Goal: Information Seeking & Learning: Check status

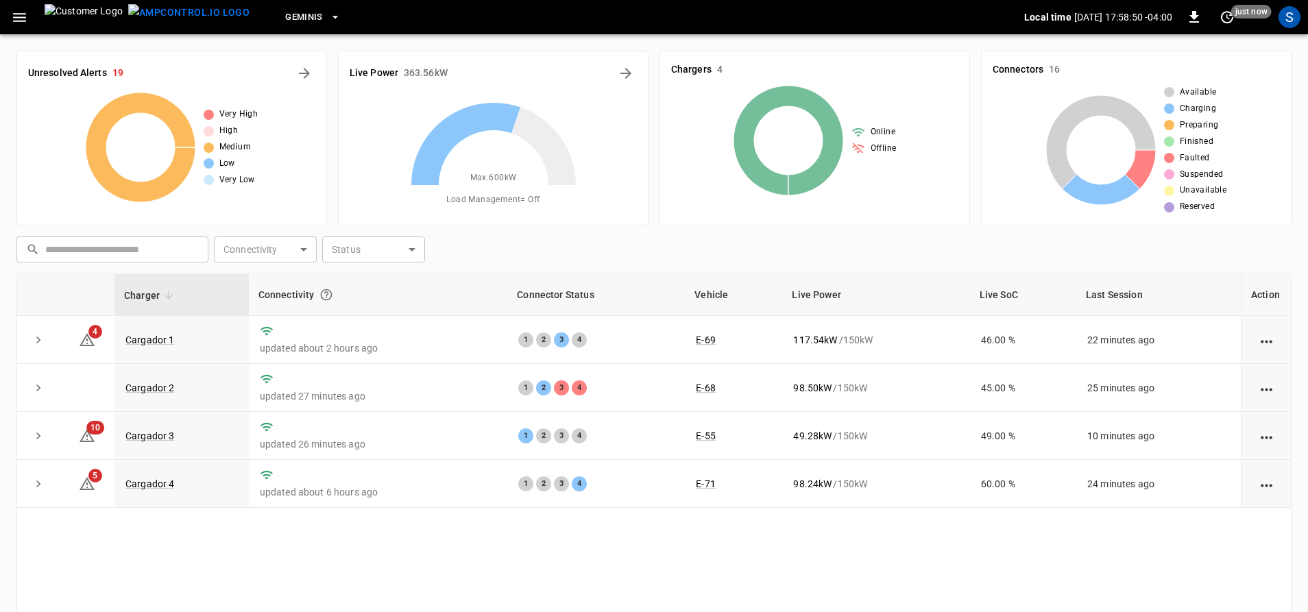
scroll to position [69, 0]
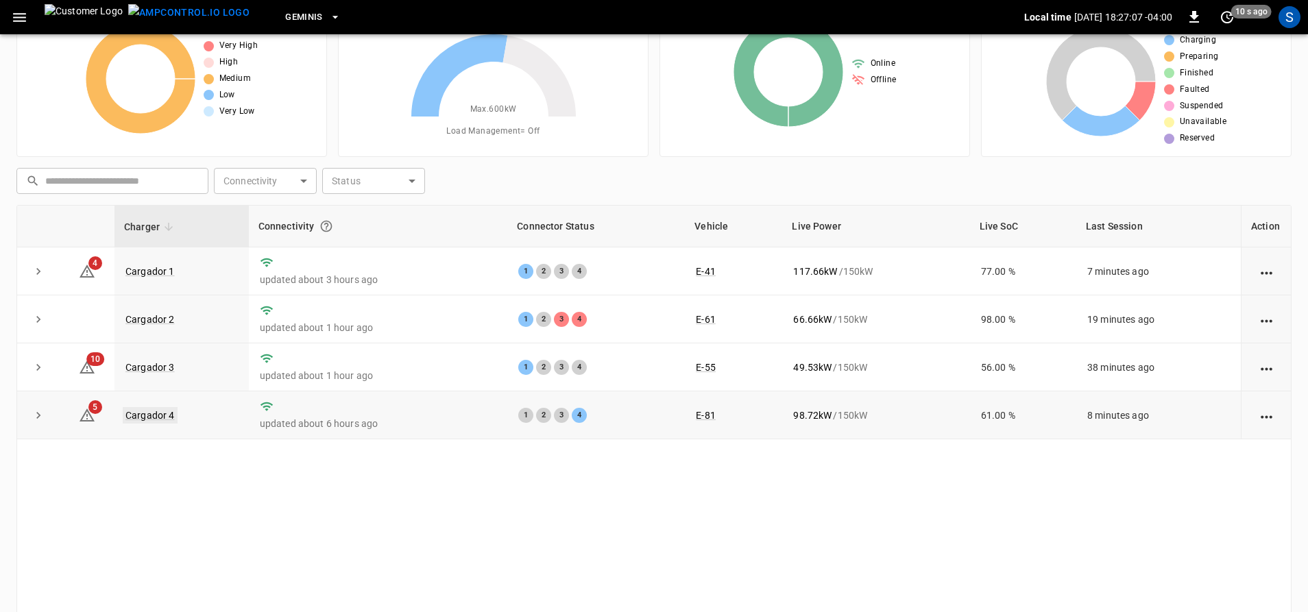
click at [159, 409] on link "Cargador 4" at bounding box center [150, 415] width 55 height 16
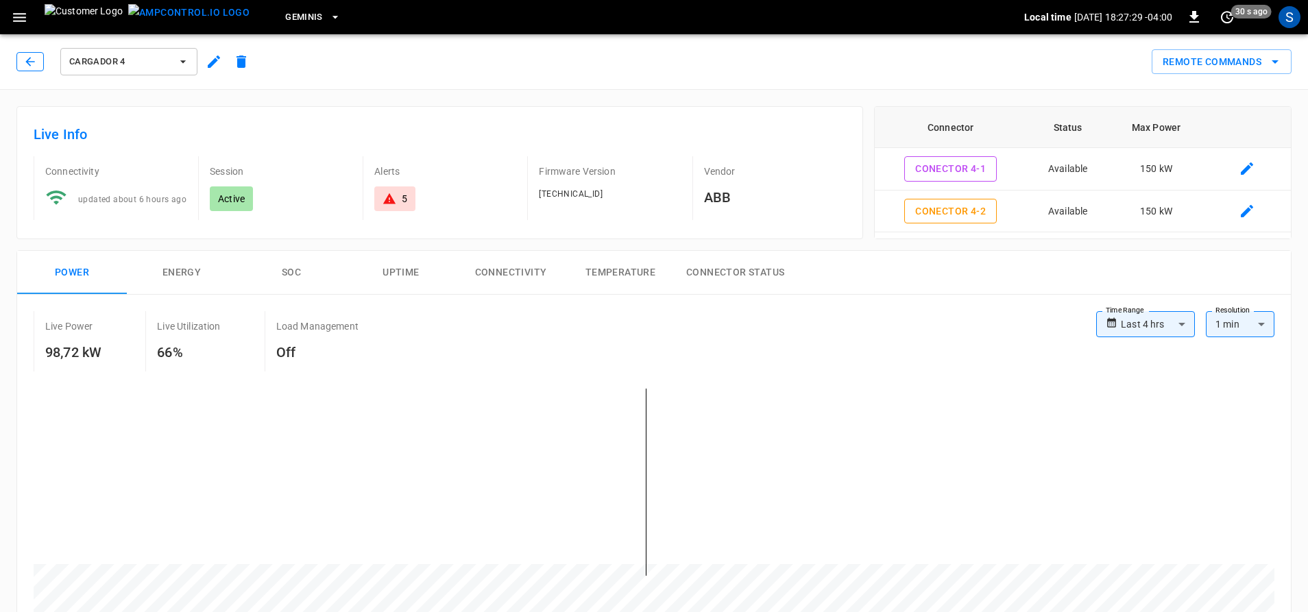
click at [33, 60] on icon "button" at bounding box center [30, 62] width 14 height 14
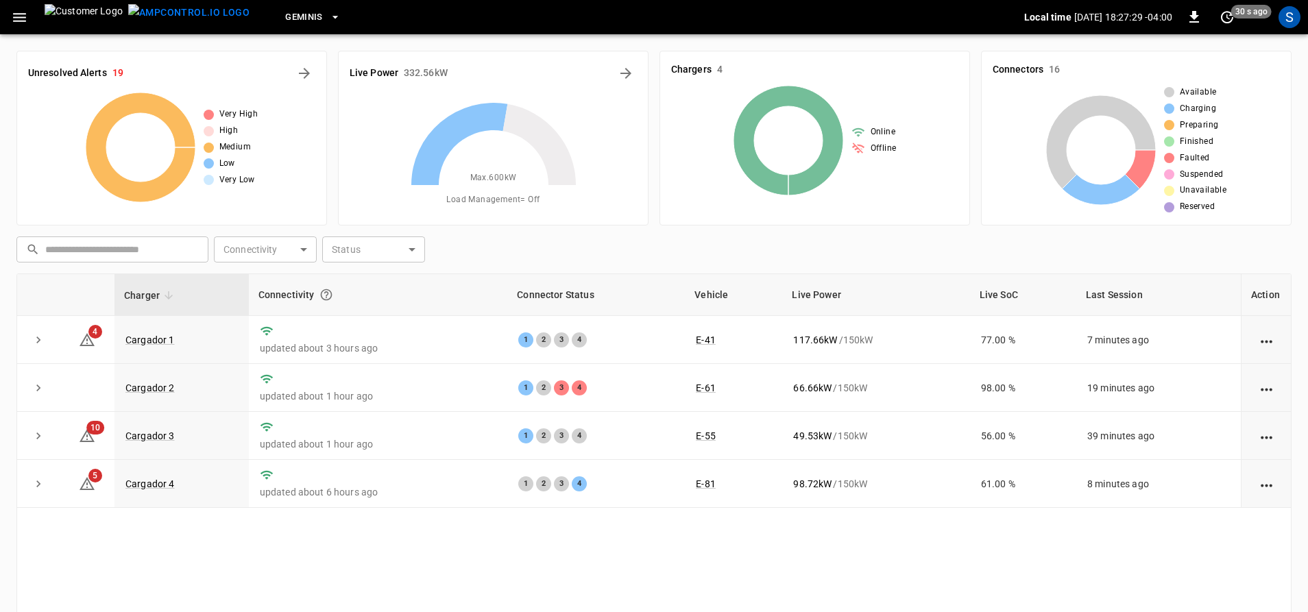
scroll to position [69, 0]
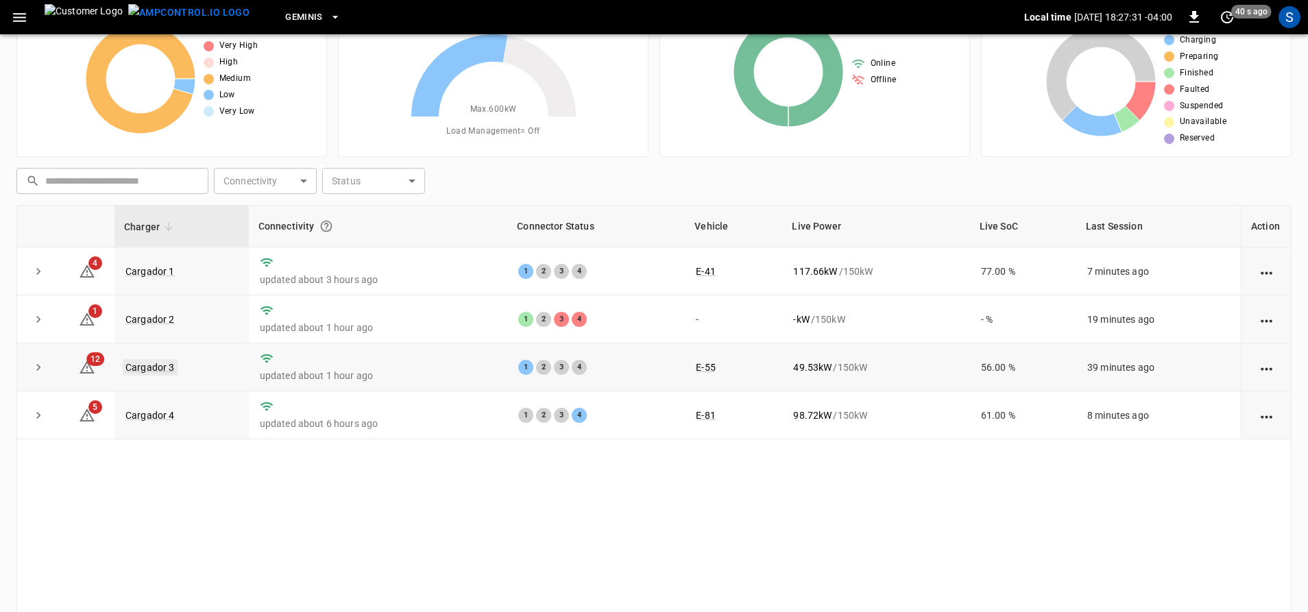
click at [149, 364] on link "Cargador 3" at bounding box center [150, 367] width 55 height 16
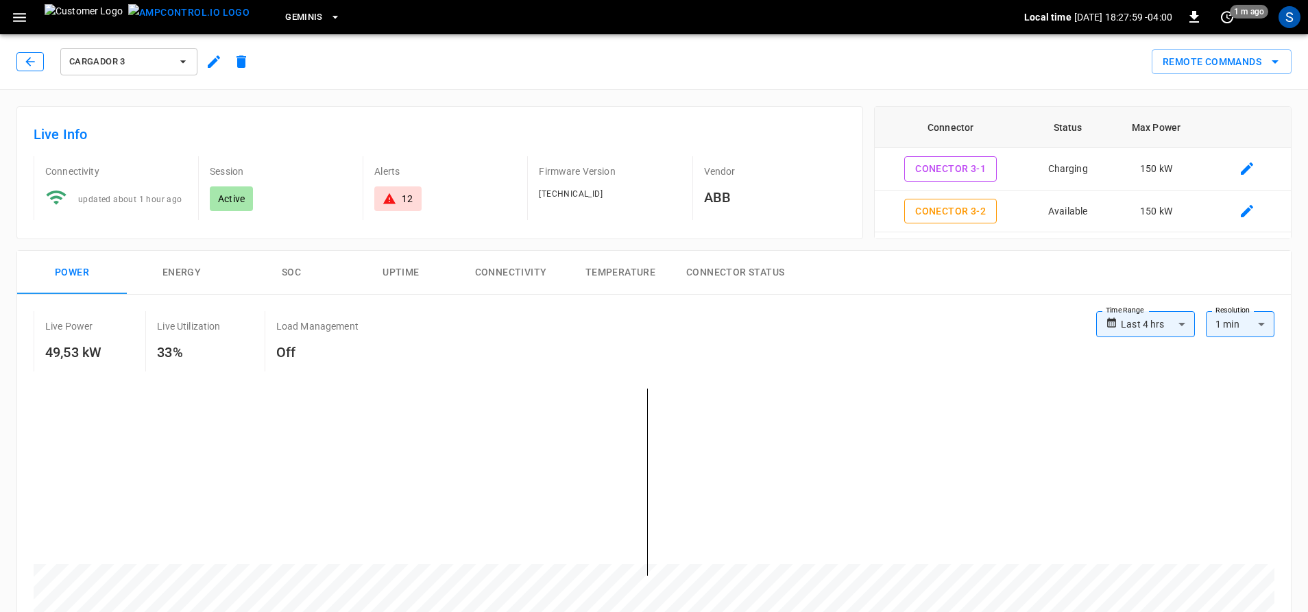
click at [35, 65] on icon "button" at bounding box center [30, 62] width 14 height 14
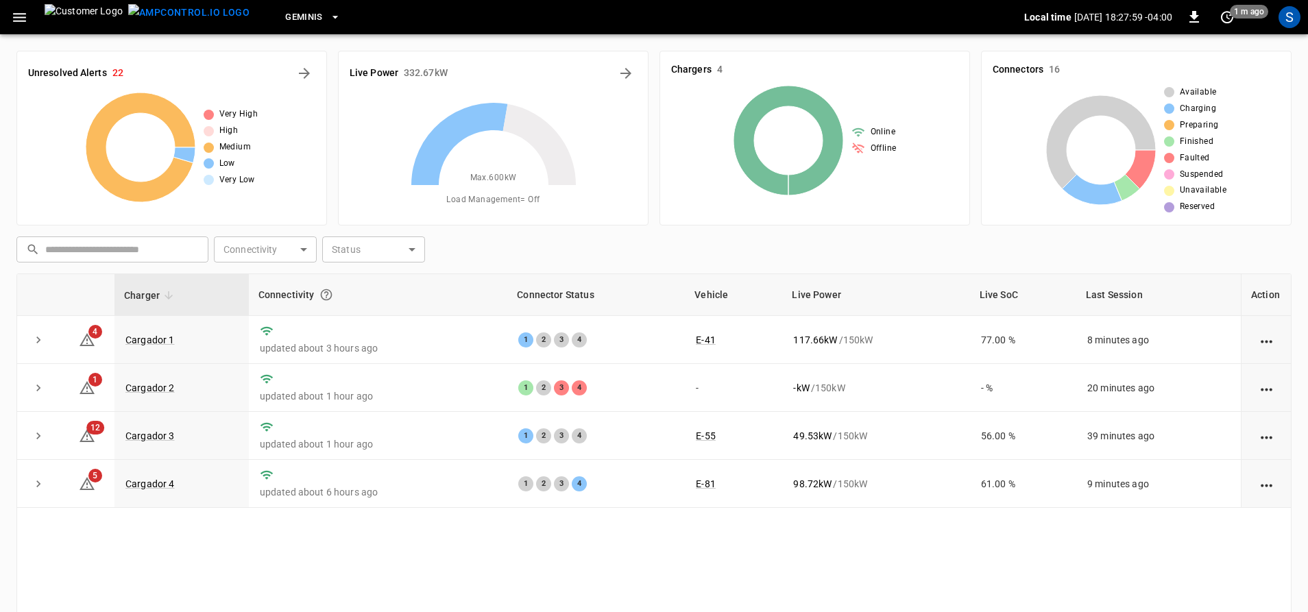
scroll to position [69, 0]
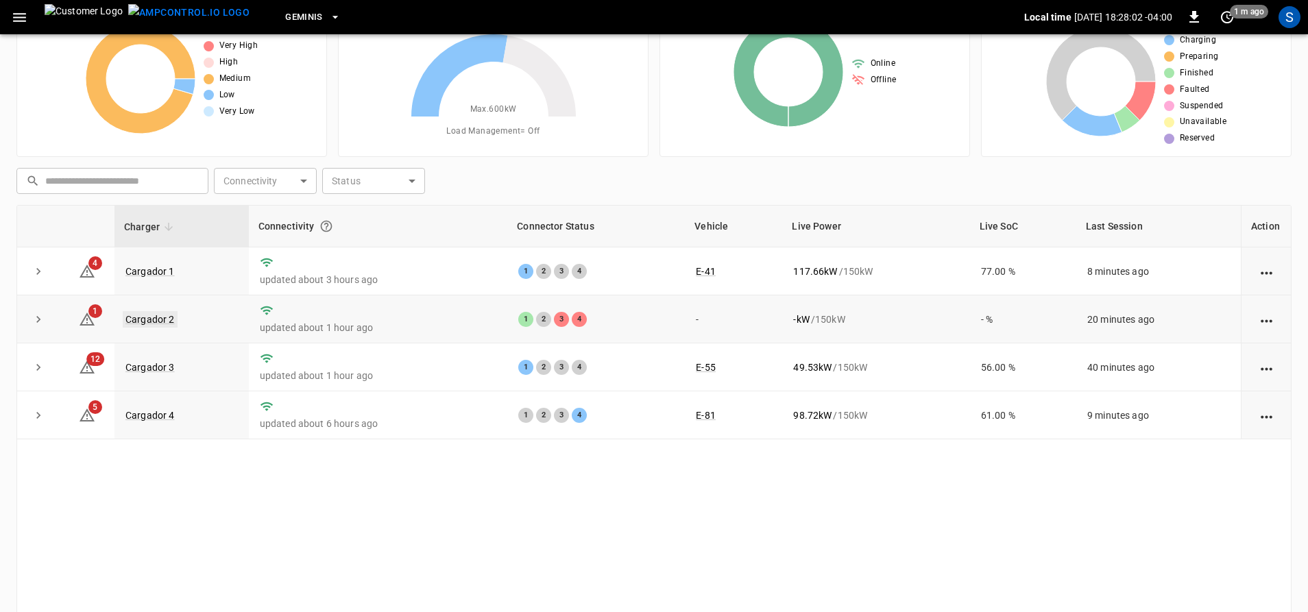
click at [153, 323] on link "Cargador 2" at bounding box center [150, 319] width 55 height 16
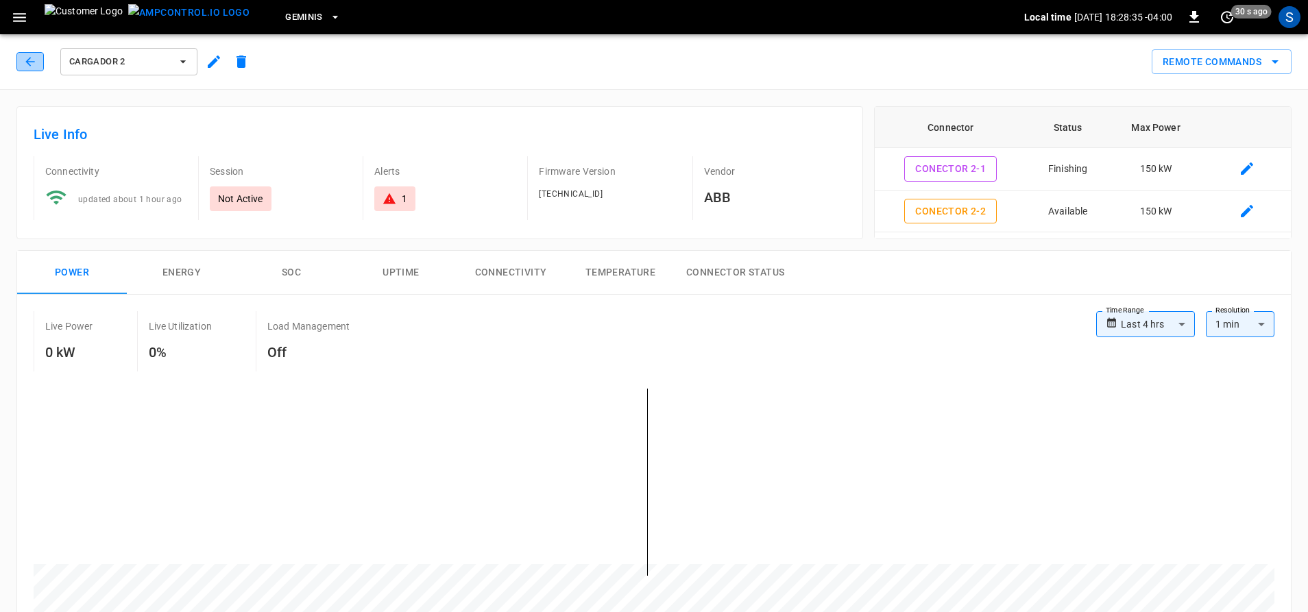
click at [39, 63] on button "button" at bounding box center [29, 61] width 27 height 19
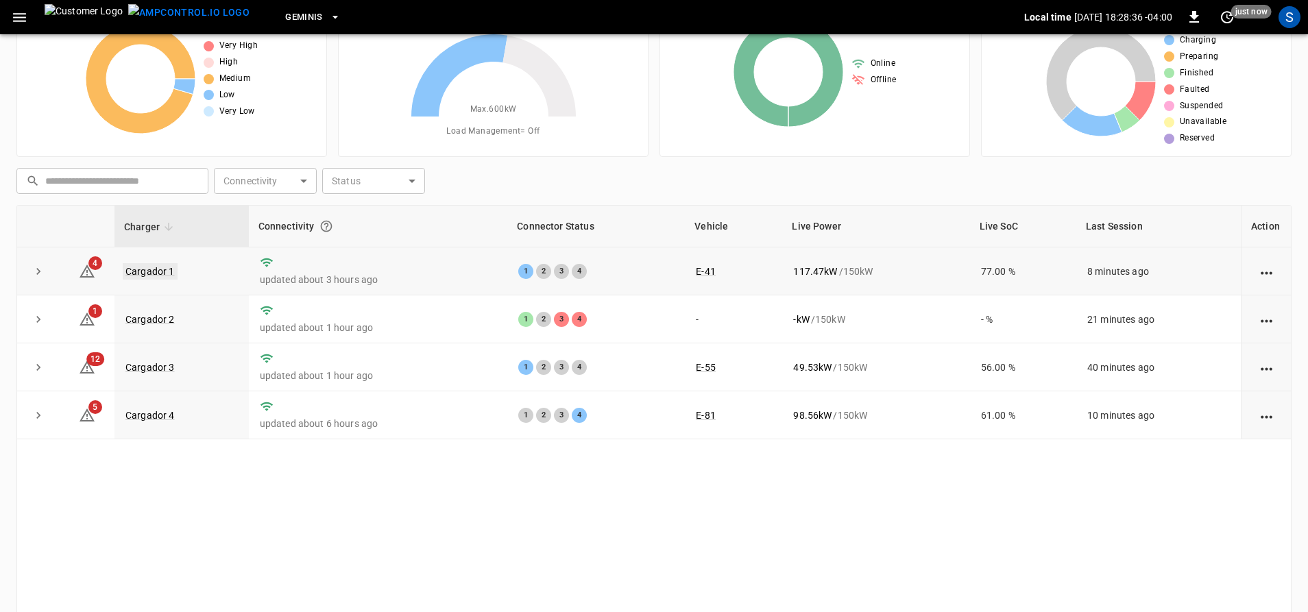
click at [147, 267] on link "Cargador 1" at bounding box center [150, 271] width 55 height 16
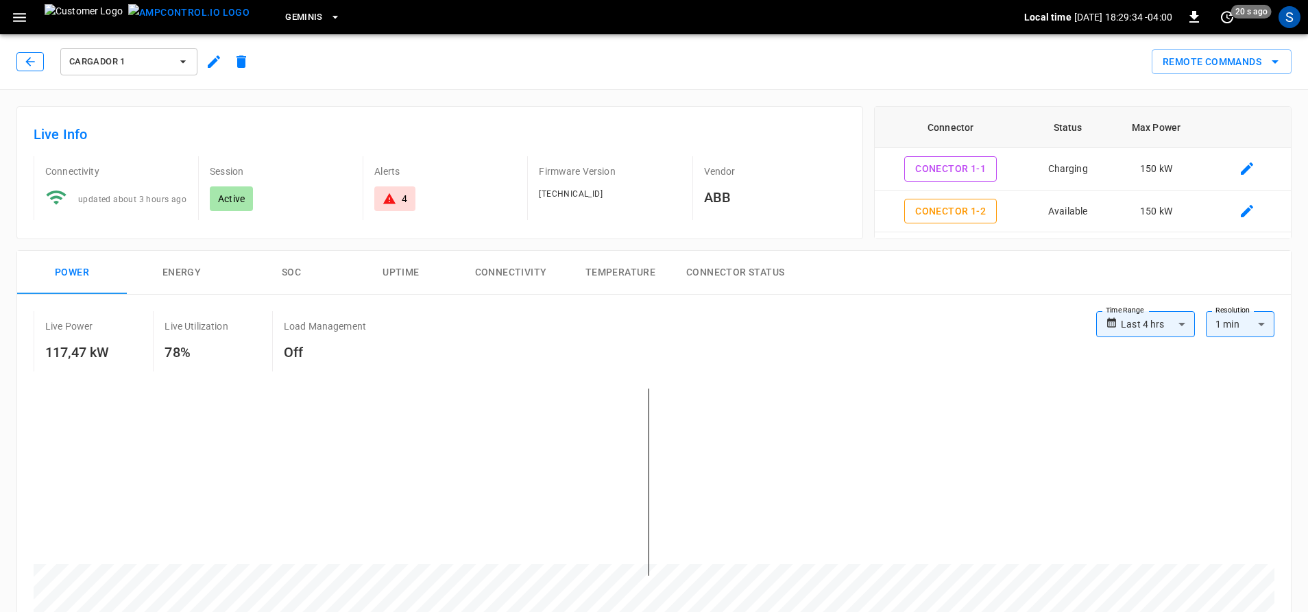
click at [32, 65] on icon "button" at bounding box center [30, 62] width 14 height 14
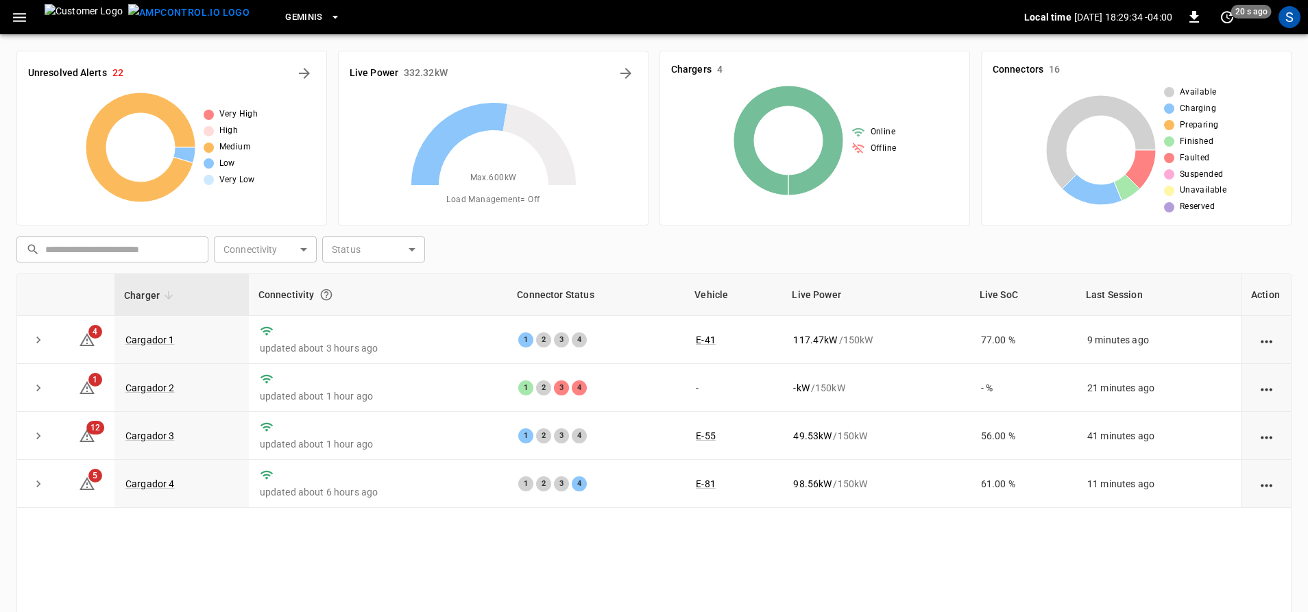
scroll to position [69, 0]
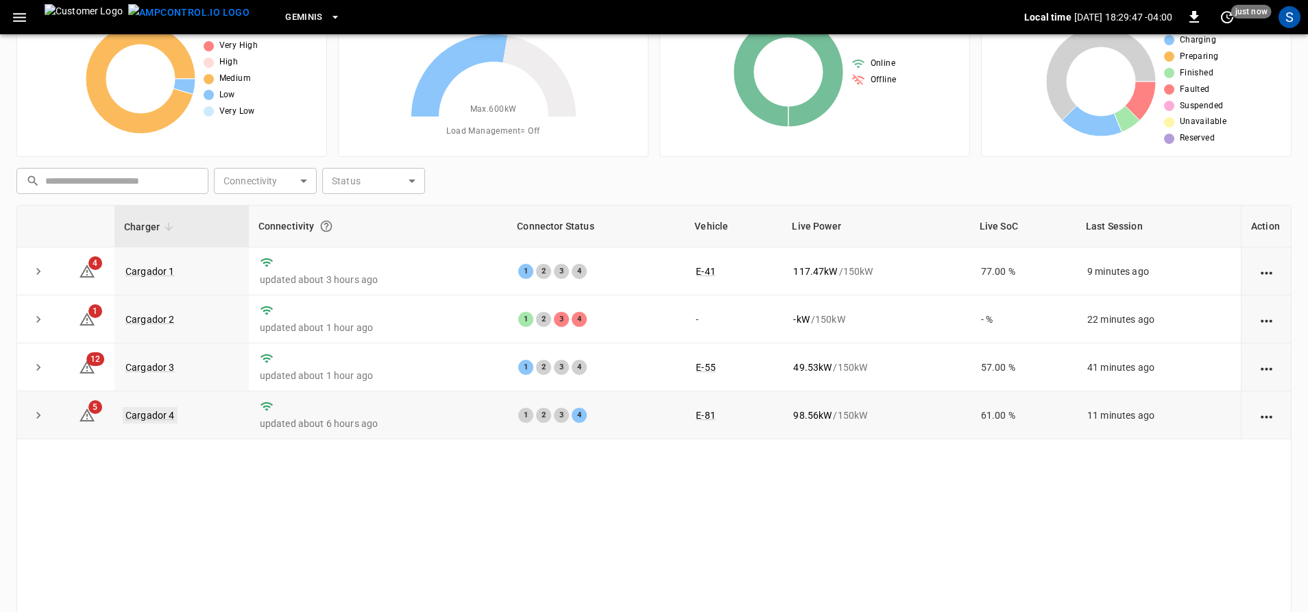
click at [145, 416] on link "Cargador 4" at bounding box center [150, 415] width 55 height 16
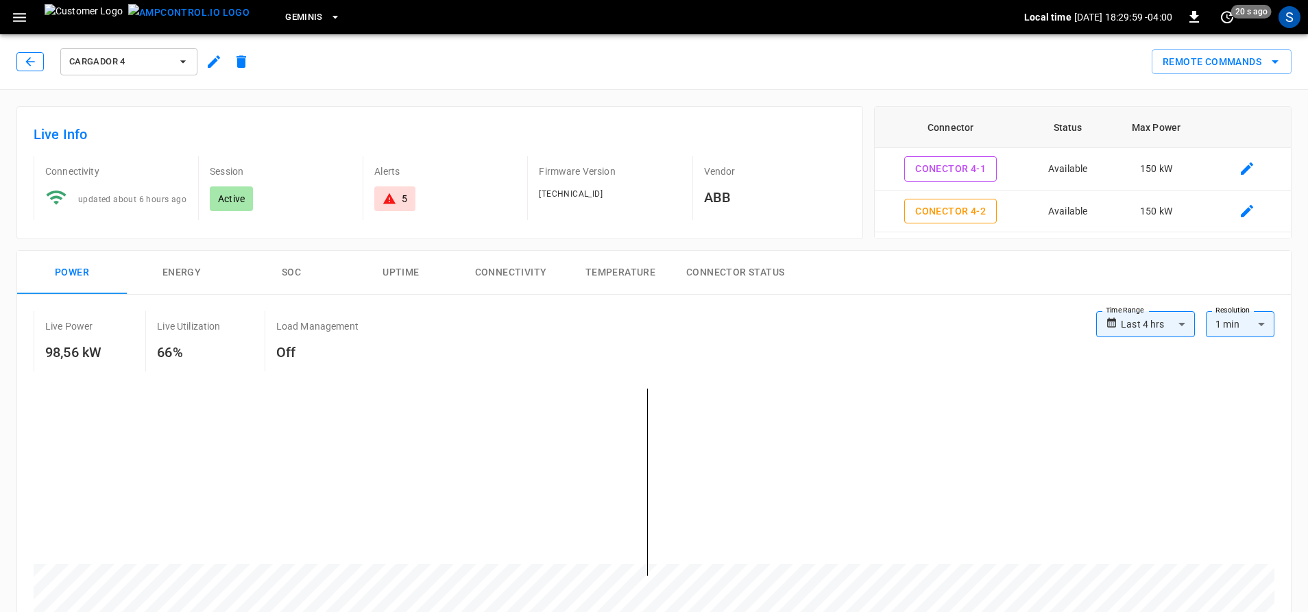
click at [25, 58] on icon "button" at bounding box center [30, 62] width 14 height 14
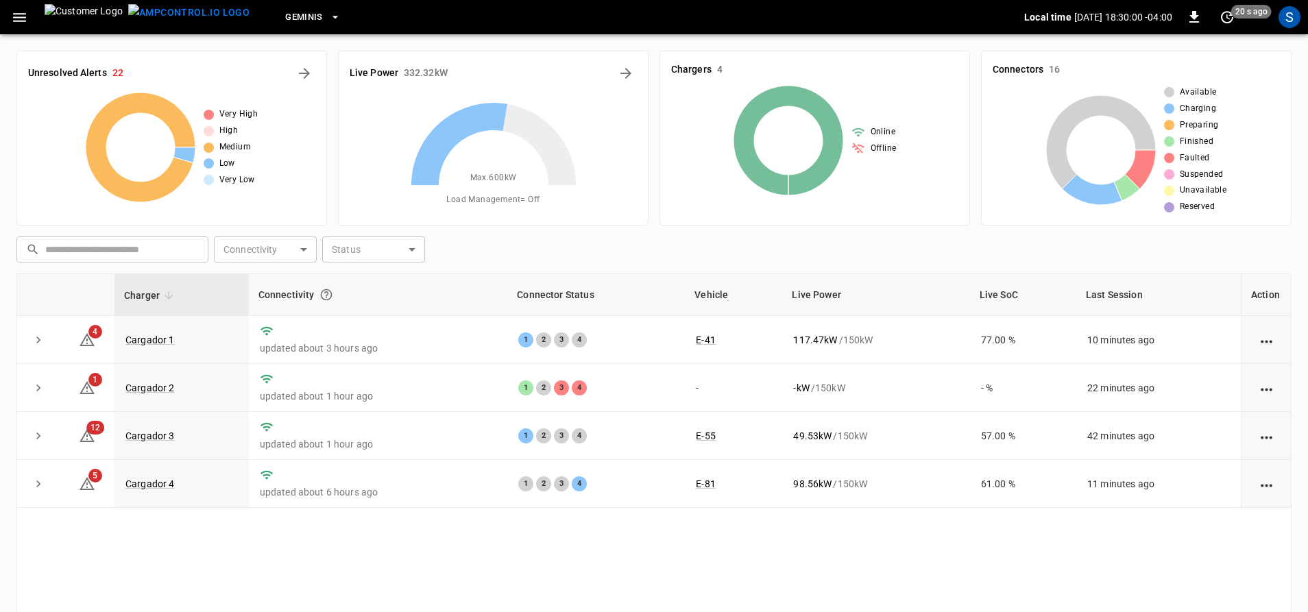
scroll to position [69, 0]
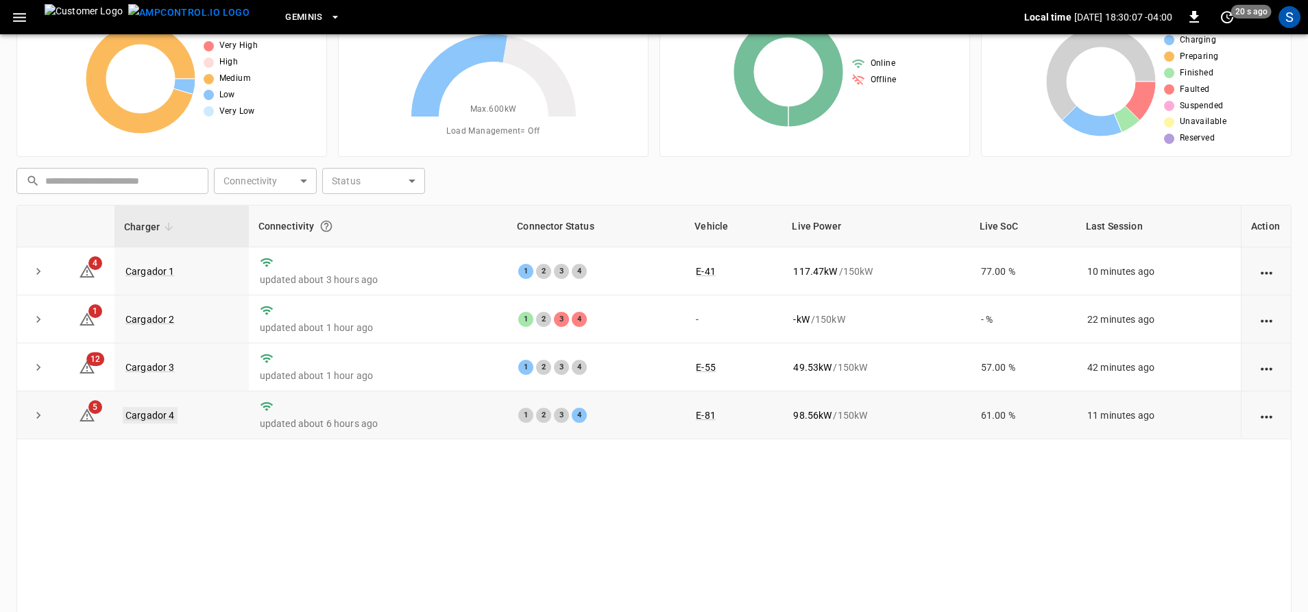
click at [156, 418] on link "Cargador 4" at bounding box center [150, 415] width 55 height 16
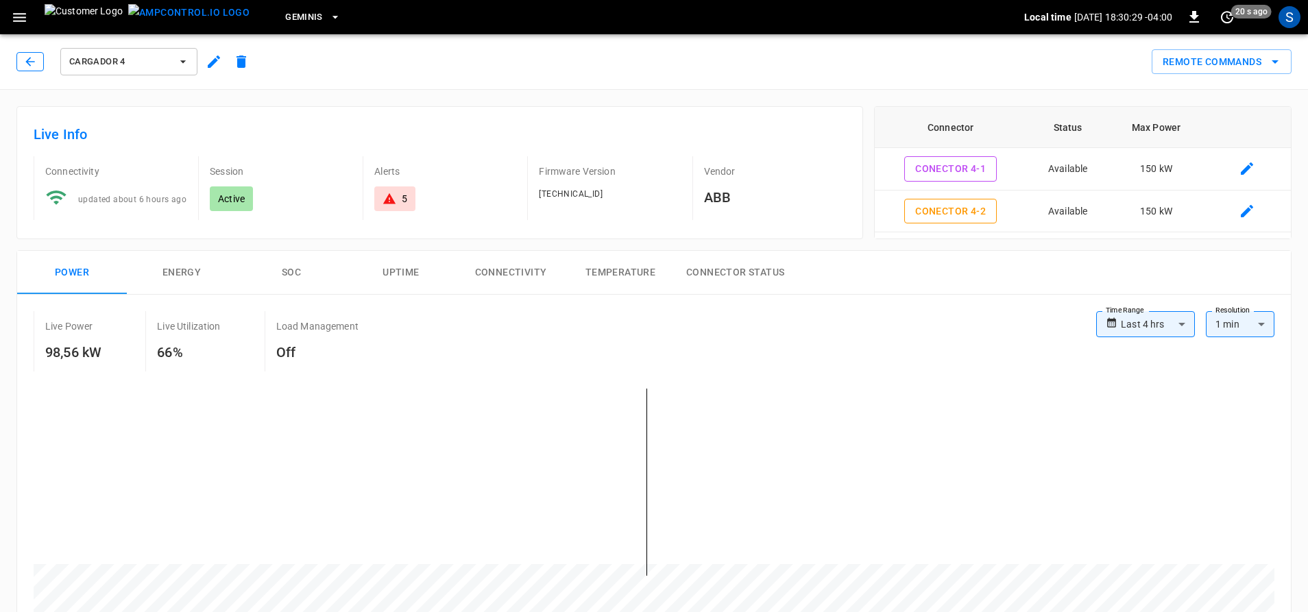
click at [33, 62] on icon "button" at bounding box center [30, 62] width 14 height 14
